Goal: Task Accomplishment & Management: Complete application form

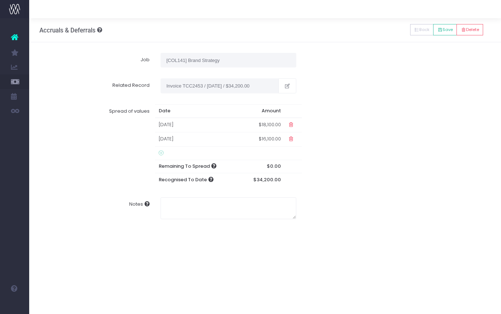
click at [163, 151] on icon at bounding box center [161, 153] width 5 height 6
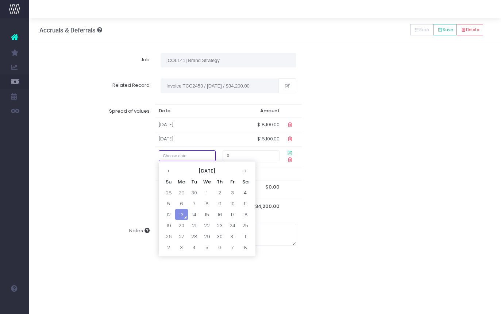
click at [180, 157] on input "text" at bounding box center [187, 155] width 57 height 11
click at [245, 173] on th at bounding box center [245, 170] width 13 height 11
click at [243, 196] on td "1" at bounding box center [245, 192] width 13 height 11
type input "1 November 2025"
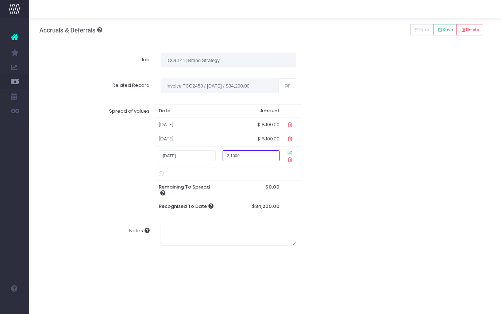
type input "2,1000"
click at [345, 171] on div "Spread of values Date Amount 01 Sep 2025 $18,100.00 01 Oct 2025 $16,100.00 1 No…" at bounding box center [265, 159] width 462 height 120
click at [291, 155] on icon at bounding box center [290, 153] width 6 height 6
click at [287, 154] on icon at bounding box center [290, 153] width 6 height 6
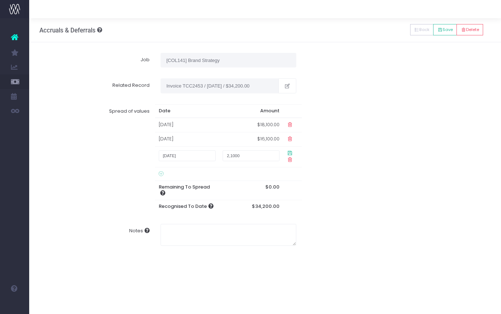
click at [287, 154] on icon at bounding box center [290, 153] width 6 height 6
click at [345, 183] on div "Spread of values Date Amount 01 Sep 2025 $18,100.00 01 Oct 2025 $16,100.00 1 No…" at bounding box center [265, 159] width 462 height 120
click at [289, 153] on icon at bounding box center [290, 153] width 6 height 6
click at [289, 154] on icon at bounding box center [290, 153] width 6 height 6
click at [437, 30] on icon at bounding box center [439, 30] width 5 height 0
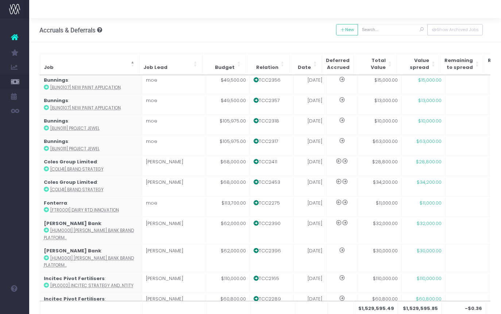
scroll to position [154, 0]
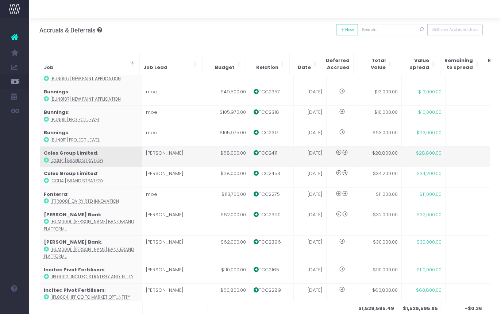
click at [182, 156] on td "[PERSON_NAME]" at bounding box center [174, 157] width 64 height 20
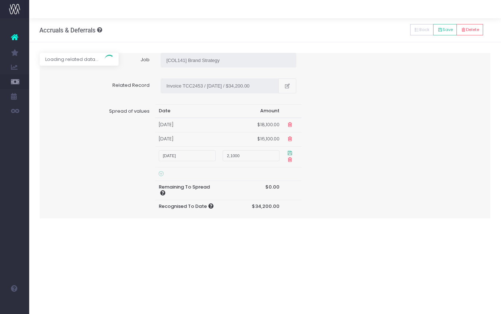
type input "Invoice TCC2411 / 31 Jul 25 / $28,800.00"
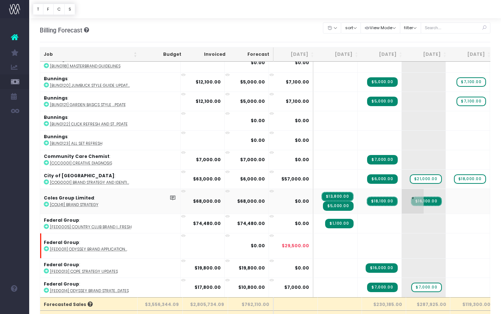
click at [411, 200] on span "$16,100.00" at bounding box center [426, 201] width 31 height 9
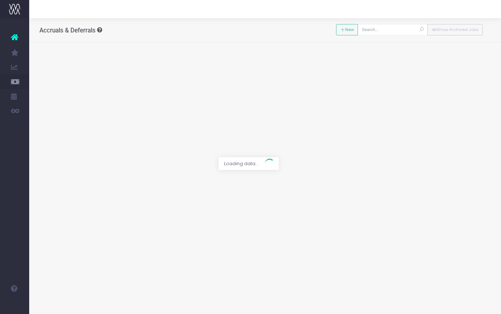
type input "[COL141] Brand Strategy"
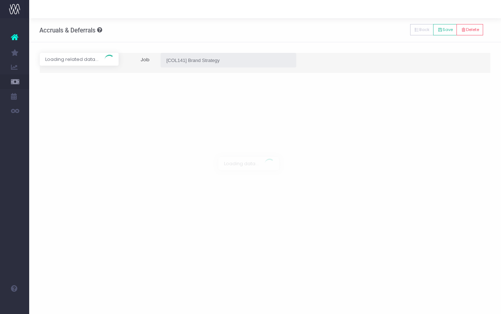
type input "Invoice TCC2453 / 16 Sep 25 / $34,200.00"
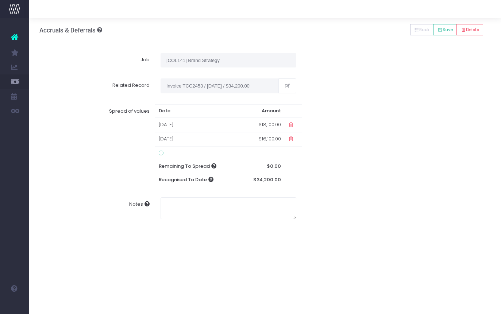
click at [224, 143] on td "01 Oct 2025" at bounding box center [197, 139] width 84 height 14
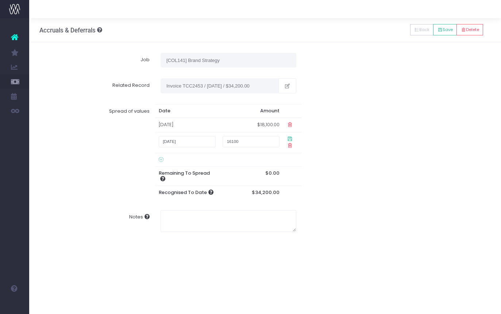
click at [163, 157] on icon at bounding box center [161, 160] width 5 height 6
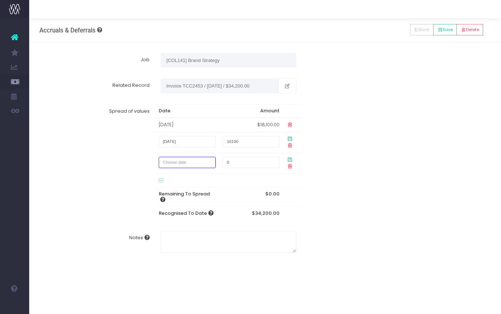
click at [175, 163] on input "text" at bounding box center [187, 162] width 57 height 11
type input "1 November 2025"
click at [241, 160] on input "0" at bounding box center [251, 162] width 57 height 11
type input "1"
type input "2,1000"
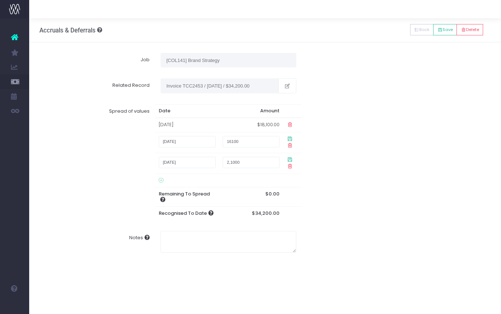
click at [289, 160] on icon at bounding box center [290, 160] width 6 height 6
click at [289, 157] on icon at bounding box center [290, 160] width 6 height 6
click at [287, 140] on icon at bounding box center [290, 139] width 6 height 6
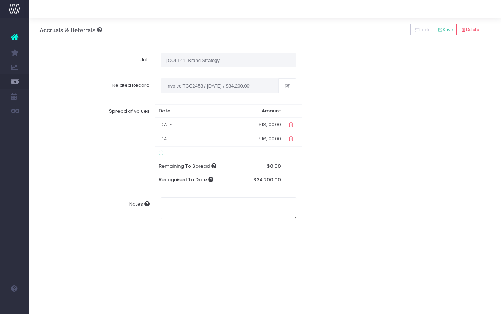
click at [288, 140] on td at bounding box center [293, 139] width 17 height 14
click at [267, 149] on td at bounding box center [261, 152] width 45 height 13
click at [161, 153] on icon at bounding box center [161, 153] width 5 height 6
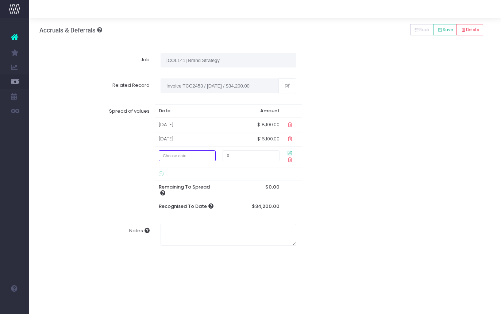
click at [179, 157] on input "text" at bounding box center [187, 155] width 57 height 11
type input "1 November 2025"
click at [229, 158] on input "0" at bounding box center [251, 155] width 57 height 11
click at [198, 157] on input "text" at bounding box center [187, 155] width 57 height 11
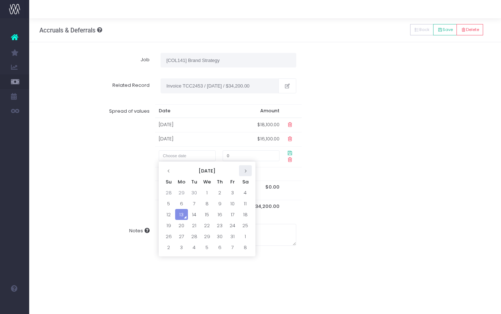
click at [246, 172] on icon at bounding box center [245, 171] width 4 height 4
click at [240, 194] on td "1" at bounding box center [245, 192] width 13 height 11
type input "1 November 2025"
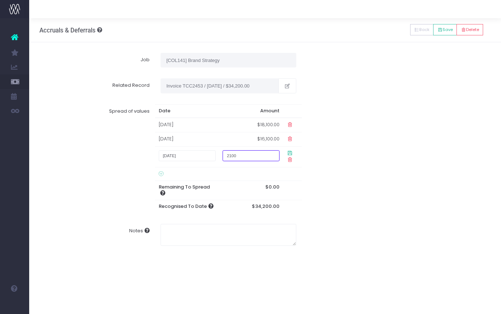
type input "2100"
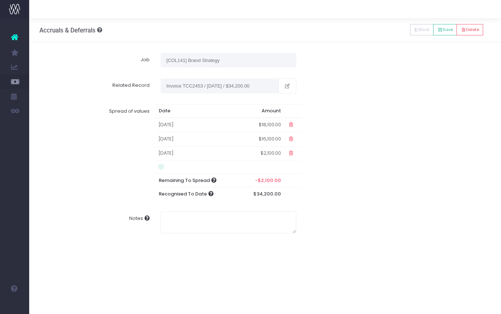
click at [272, 139] on td "$16,100.00" at bounding box center [261, 139] width 45 height 14
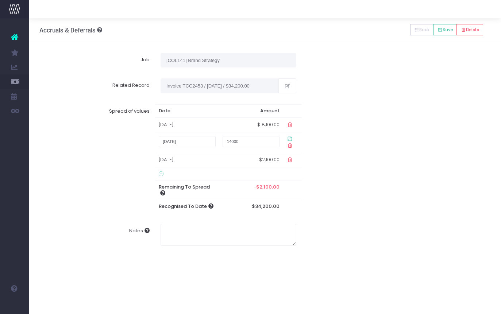
type input "14000"
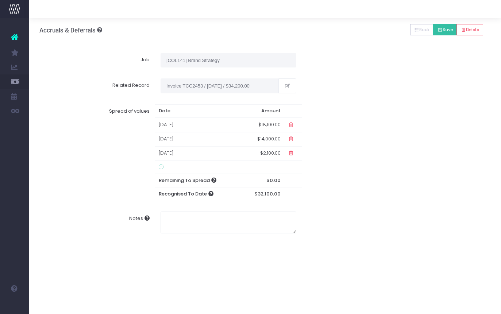
click at [437, 30] on icon at bounding box center [439, 30] width 5 height 0
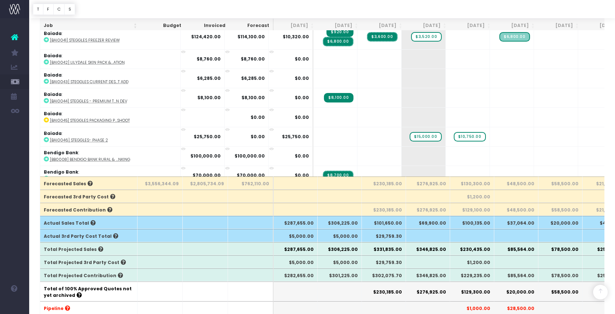
scroll to position [132, 0]
